Goal: Task Accomplishment & Management: Manage account settings

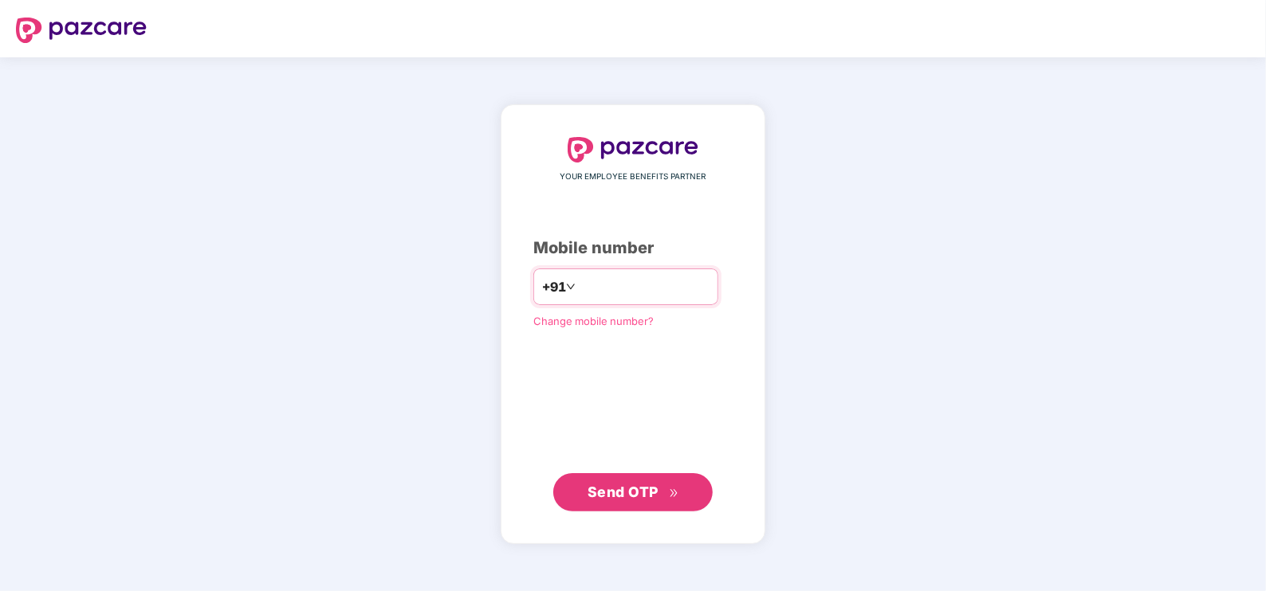
click at [579, 287] on input "**********" at bounding box center [644, 287] width 131 height 26
type input "**********"
click at [604, 481] on span "Send OTP" at bounding box center [633, 492] width 92 height 22
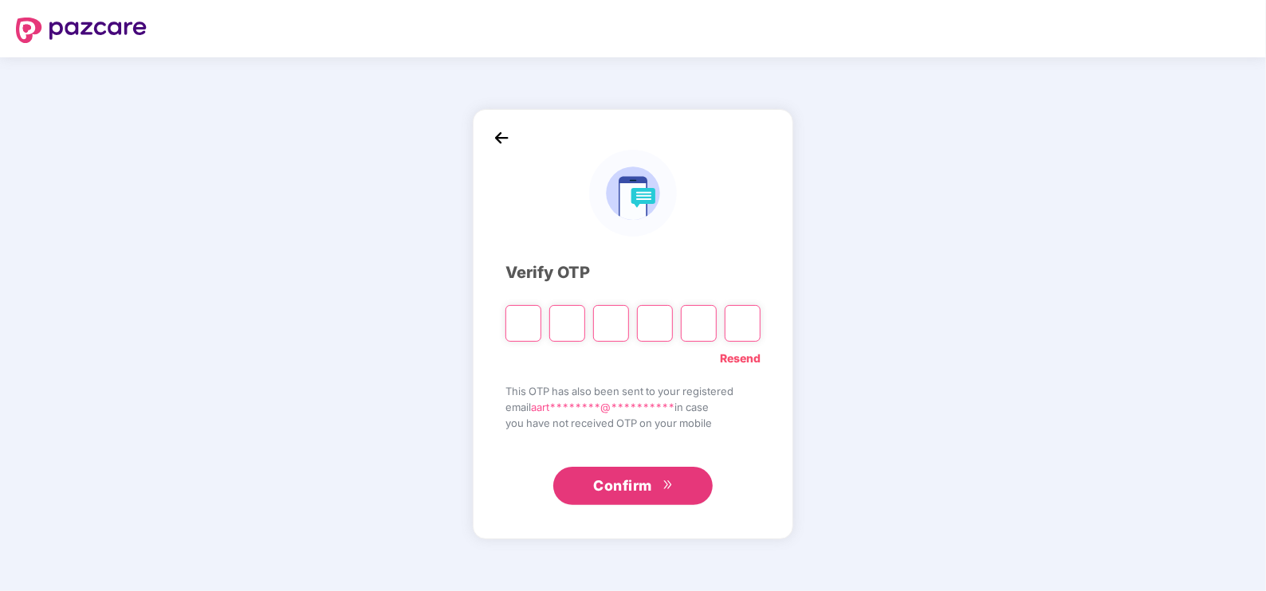
type input "*"
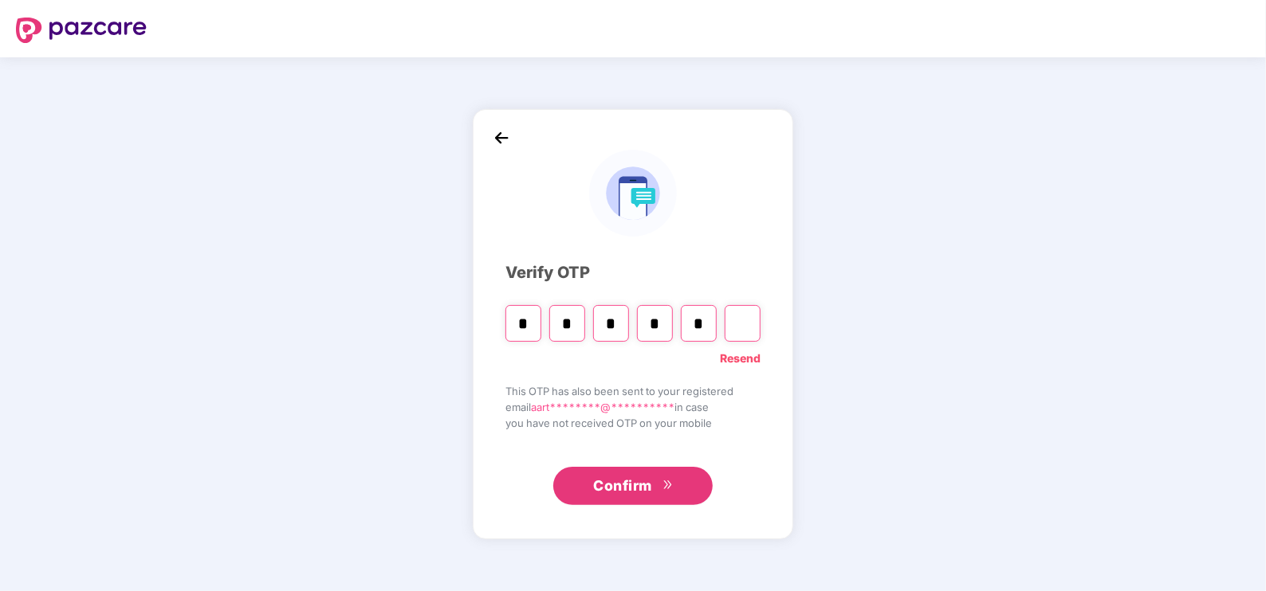
type input "*"
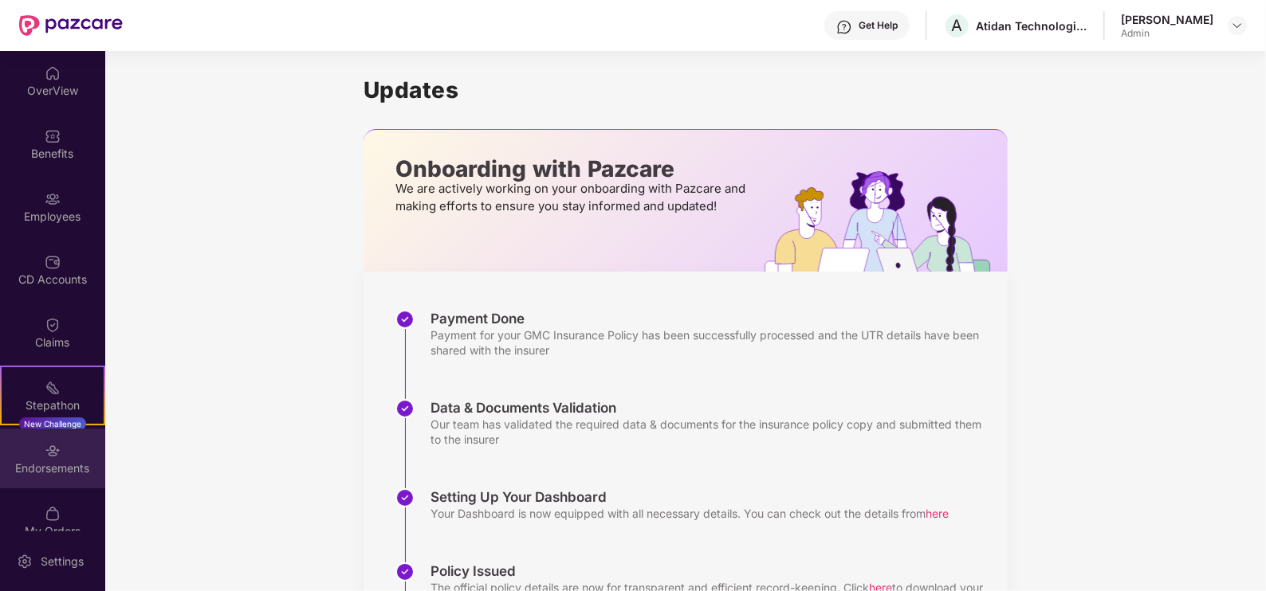
scroll to position [22, 0]
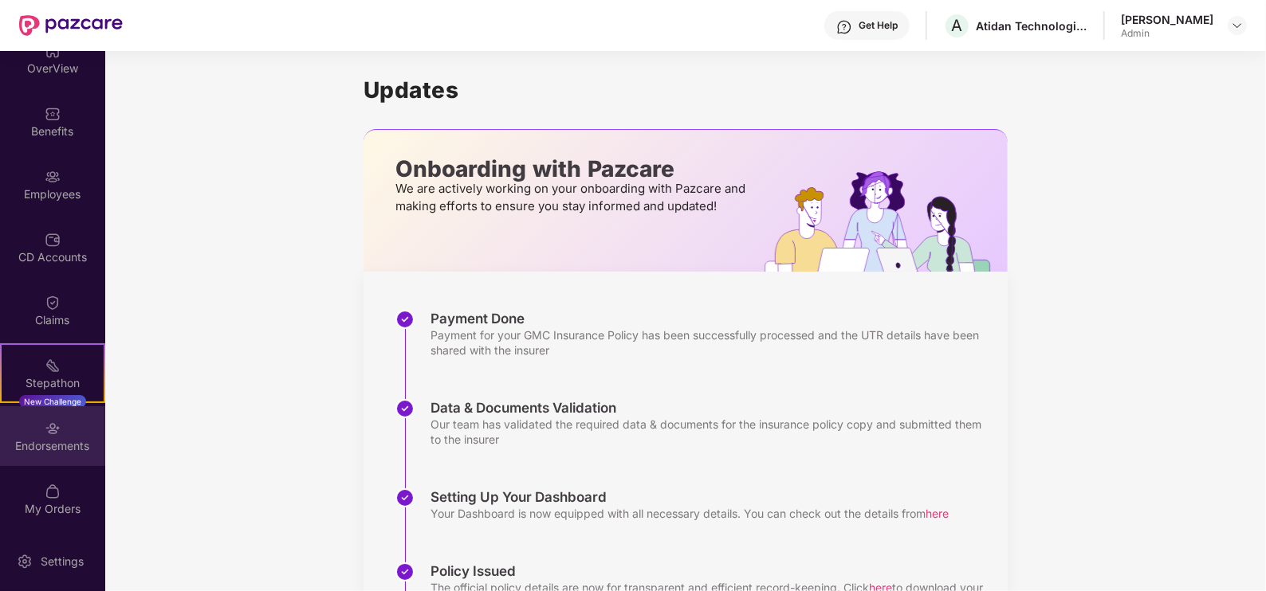
click at [26, 457] on div "Endorsements" at bounding box center [52, 436] width 105 height 60
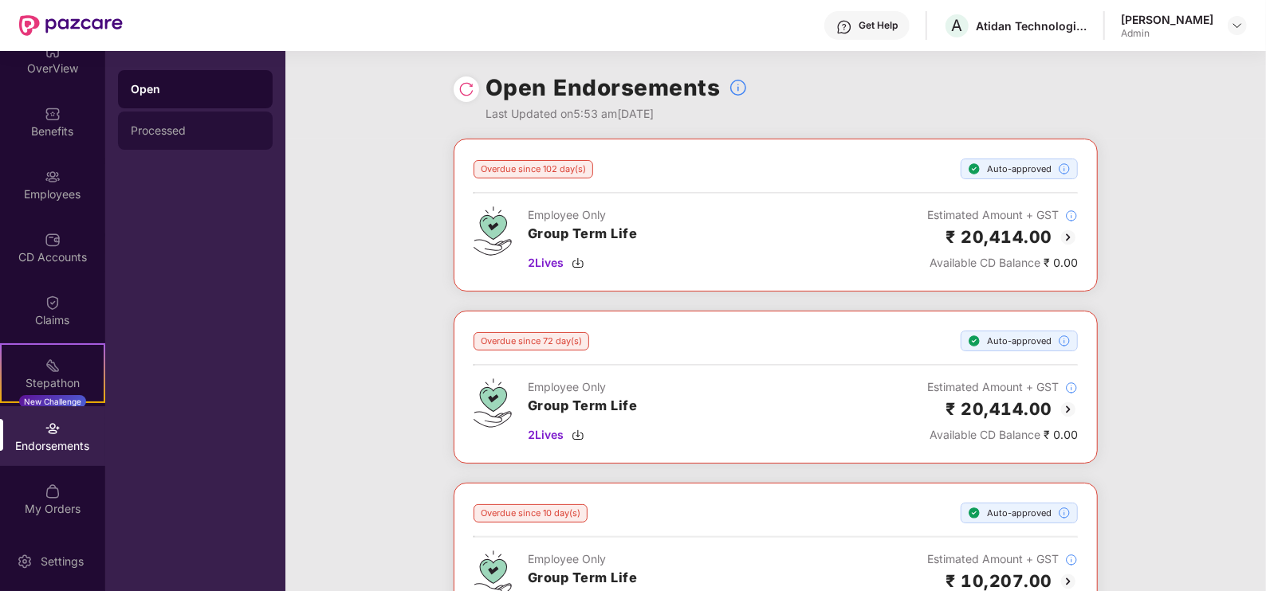
click at [226, 124] on div "Processed" at bounding box center [195, 130] width 129 height 13
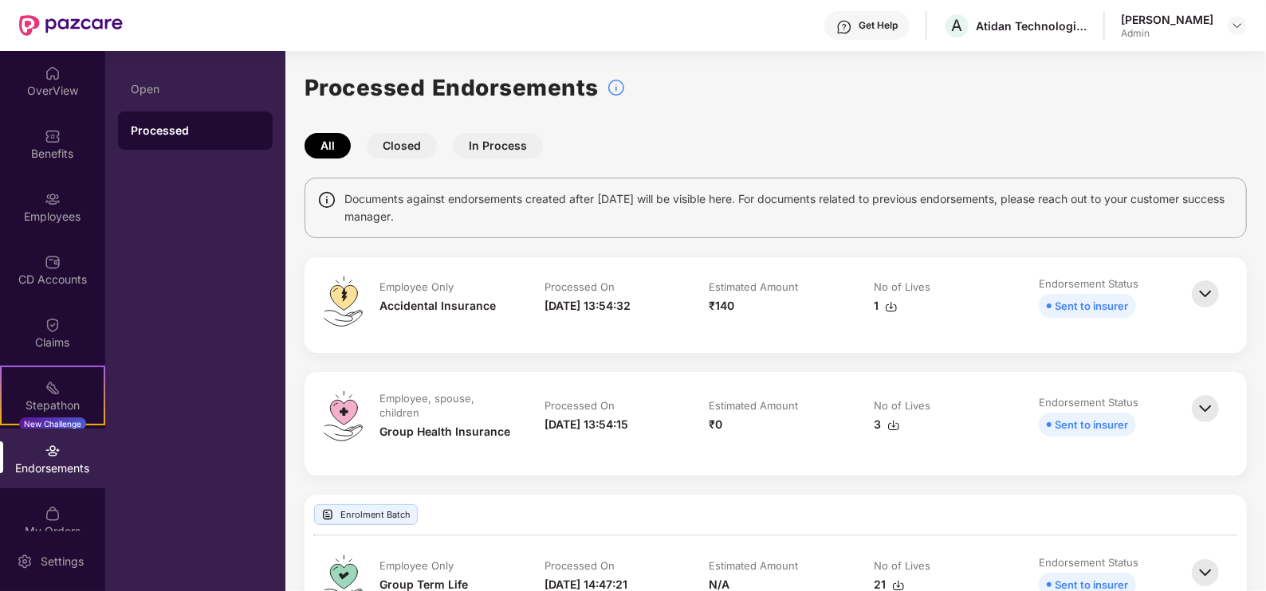
click at [171, 68] on div "Open Processed" at bounding box center [195, 321] width 180 height 540
click at [171, 80] on div "Open" at bounding box center [195, 89] width 155 height 38
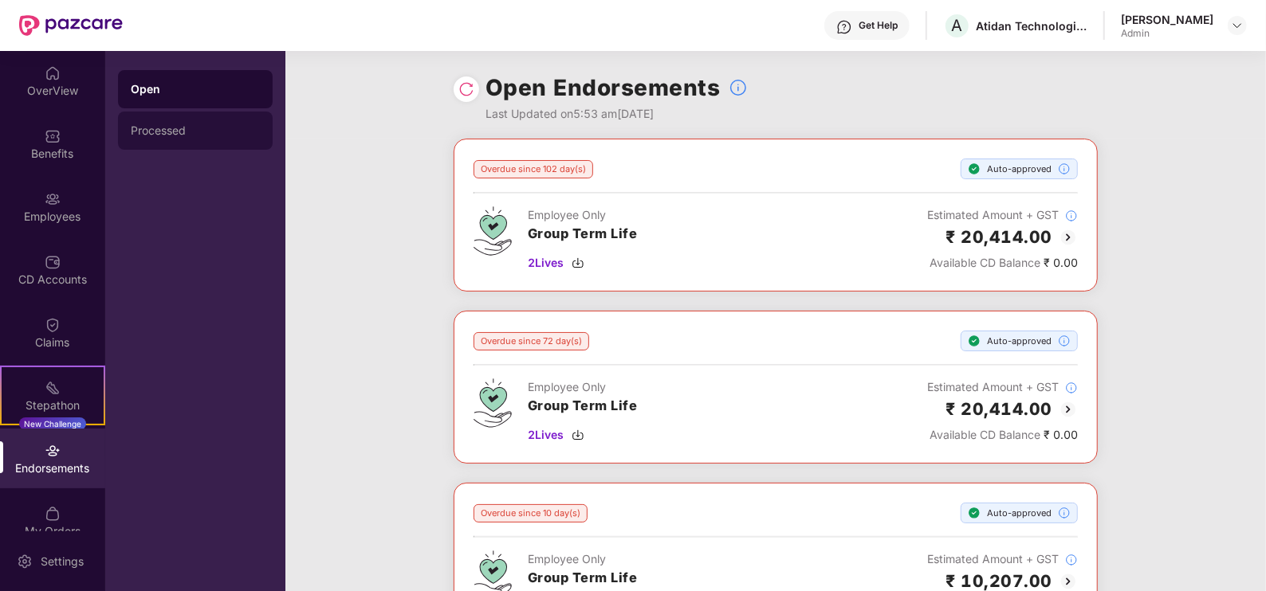
click at [194, 142] on div "Processed" at bounding box center [195, 131] width 155 height 38
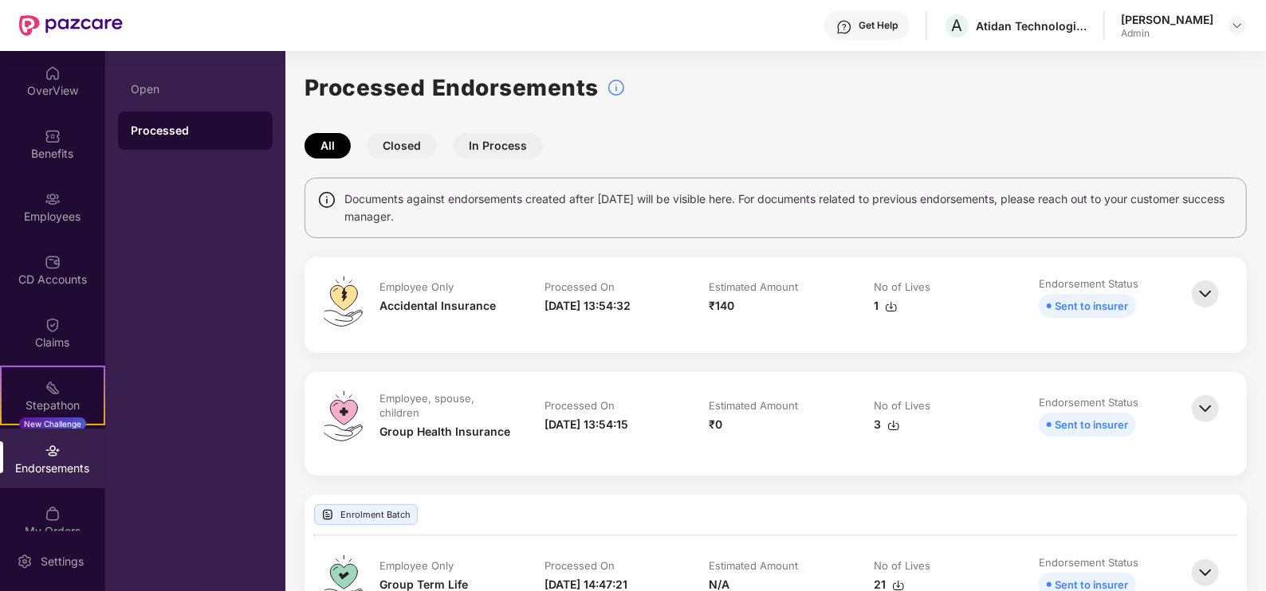
scroll to position [22, 0]
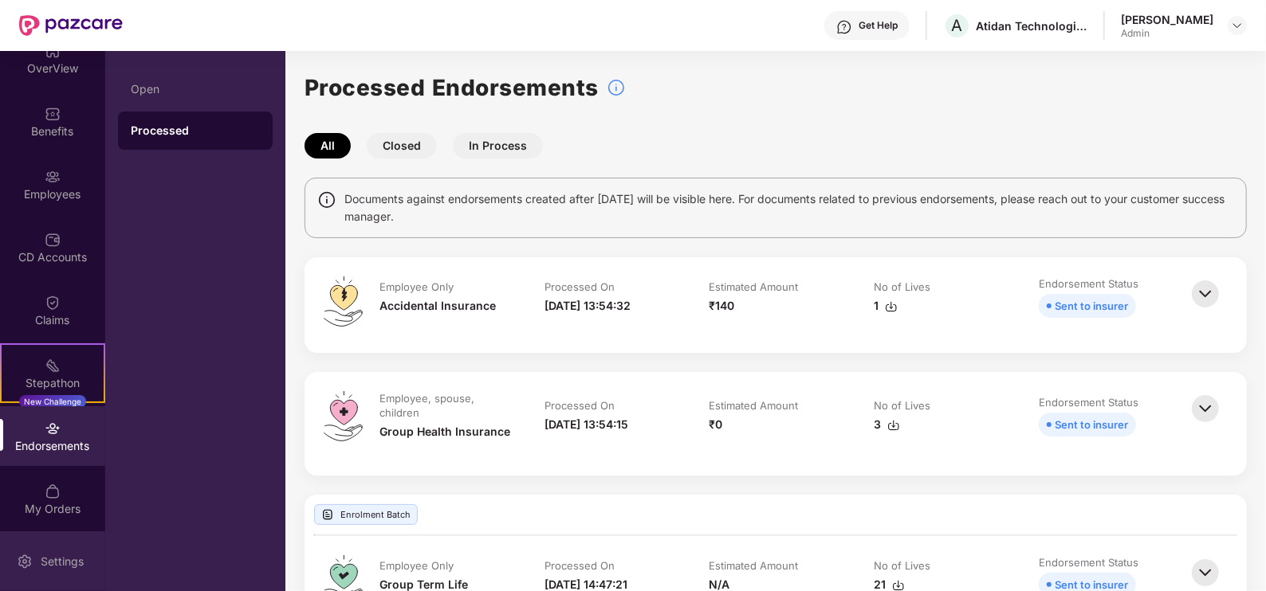
click at [53, 562] on div "Settings" at bounding box center [62, 562] width 53 height 16
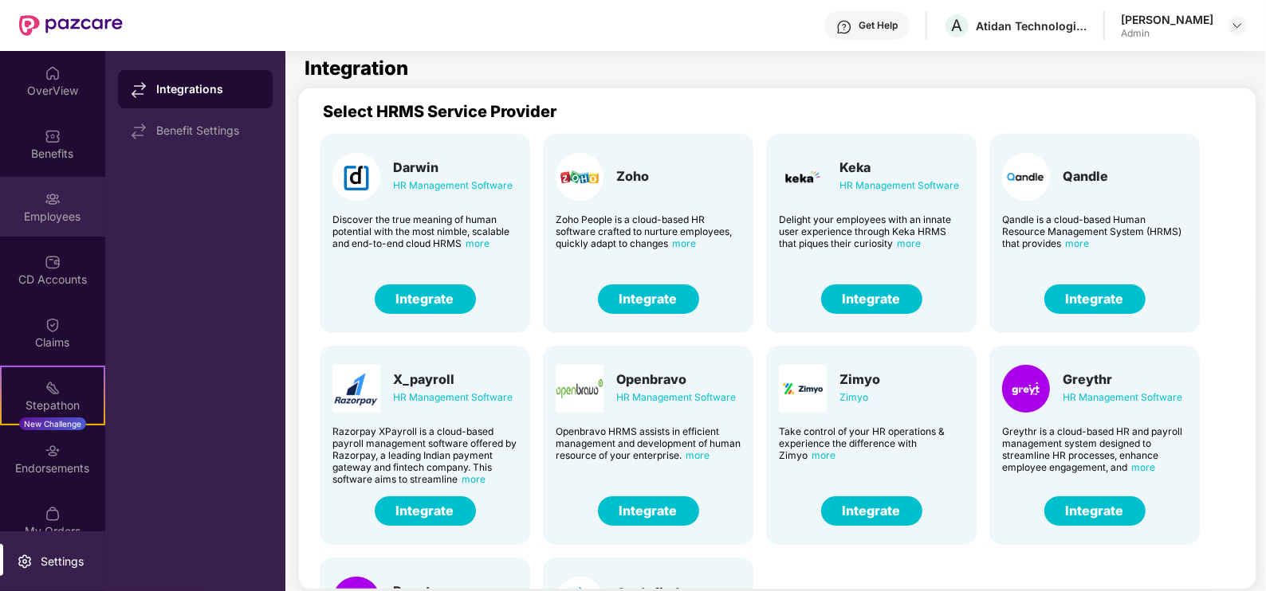
click at [56, 177] on div "Employees" at bounding box center [52, 207] width 105 height 60
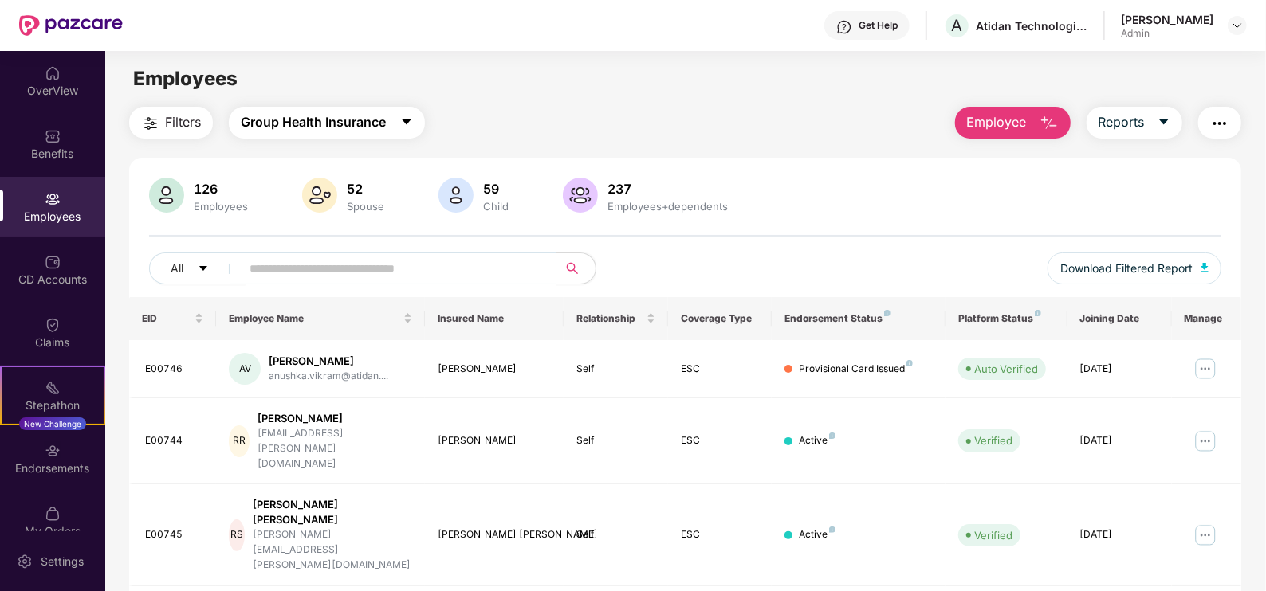
click at [296, 131] on span "Group Health Insurance" at bounding box center [313, 122] width 145 height 20
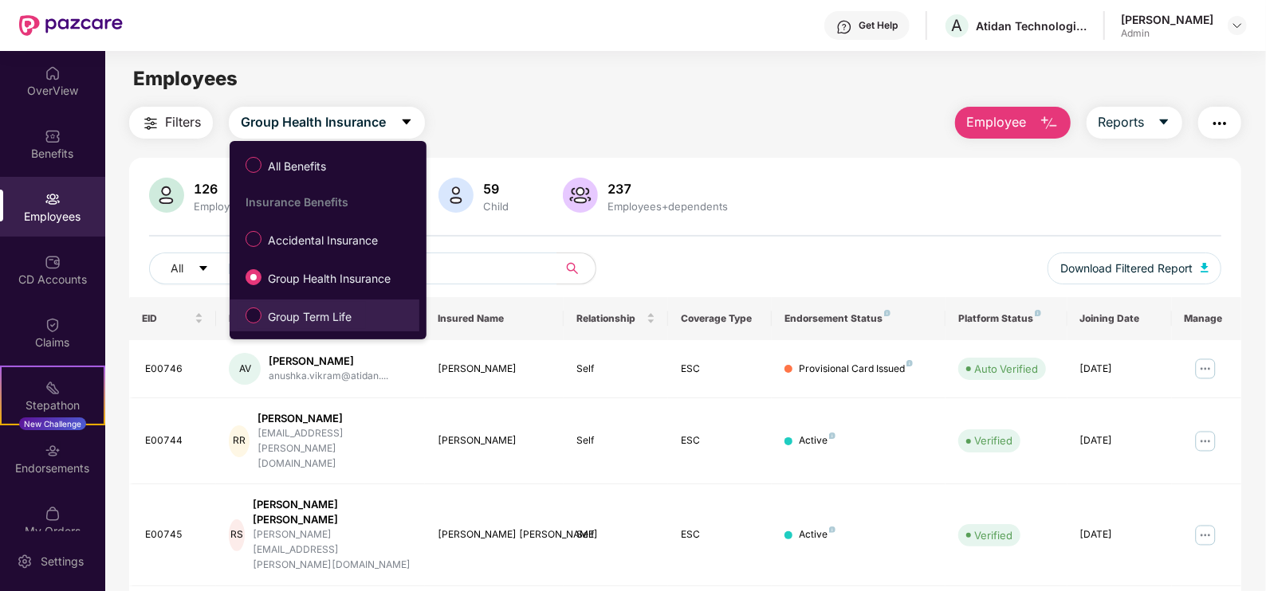
click at [265, 321] on span "Group Term Life" at bounding box center [309, 317] width 96 height 18
